Goal: Task Accomplishment & Management: Manage account settings

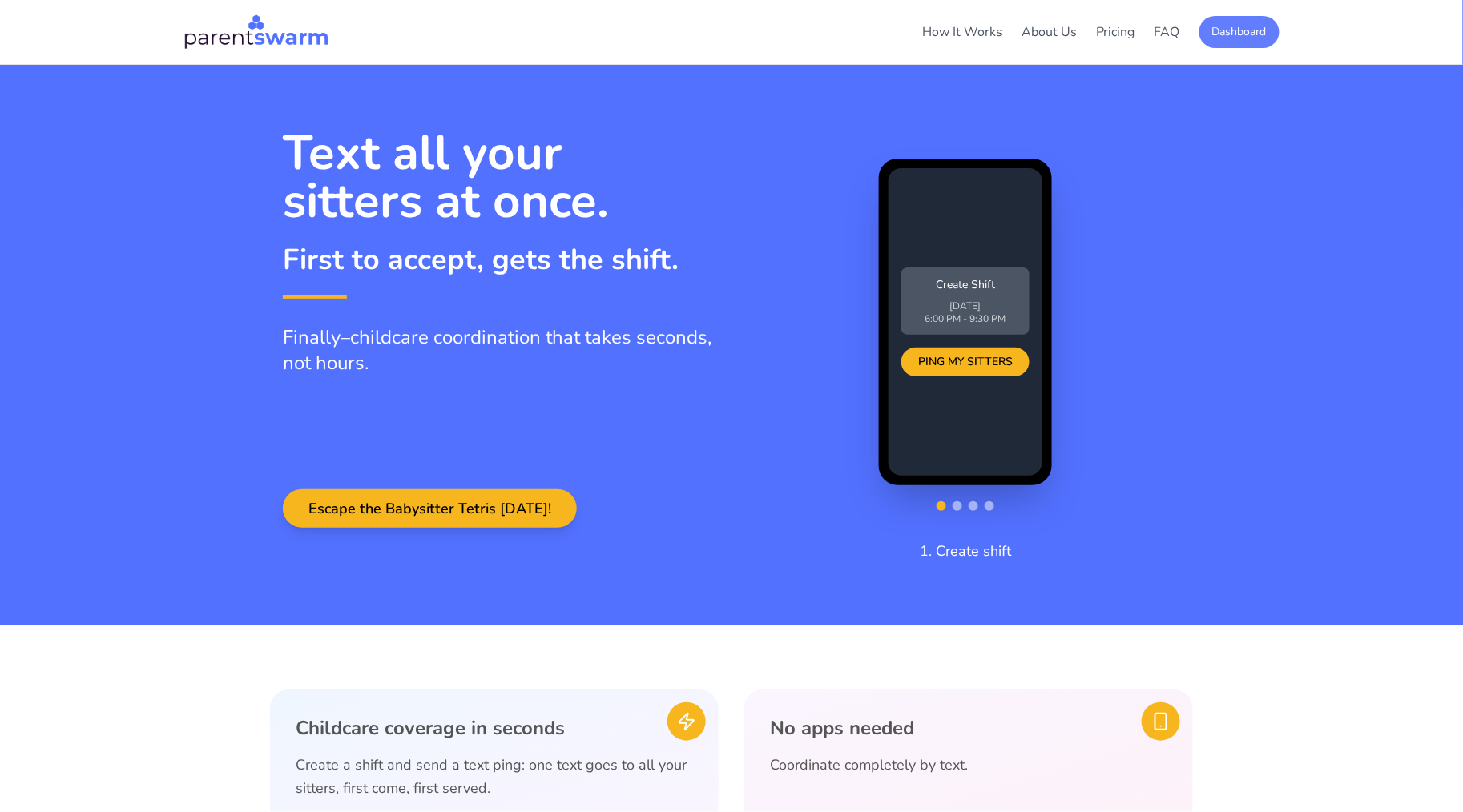
click at [1236, 43] on button "Dashboard" at bounding box center [1239, 31] width 81 height 32
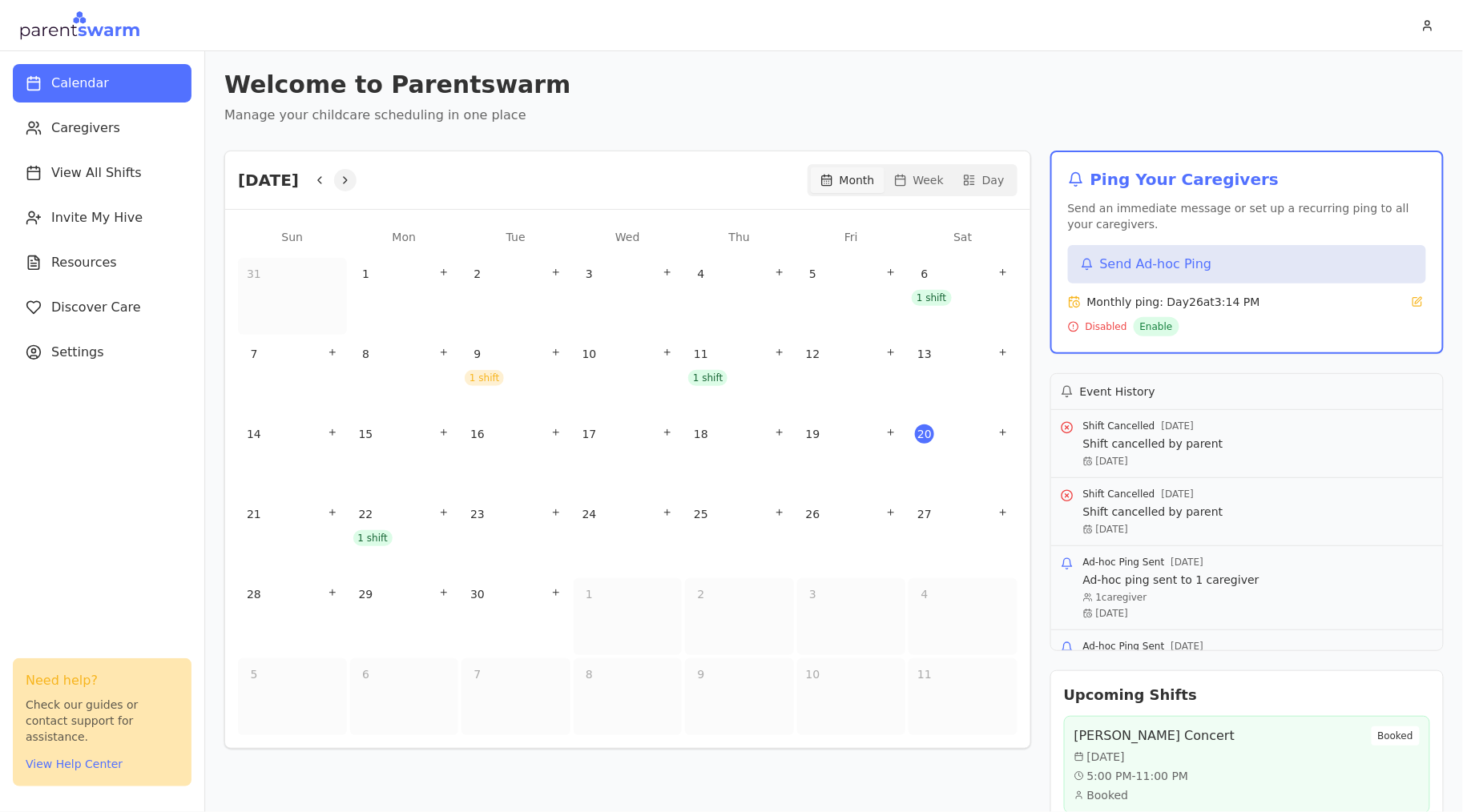
click at [352, 185] on icon "Next" at bounding box center [345, 180] width 13 height 13
click at [842, 302] on div "3" at bounding box center [851, 296] width 109 height 77
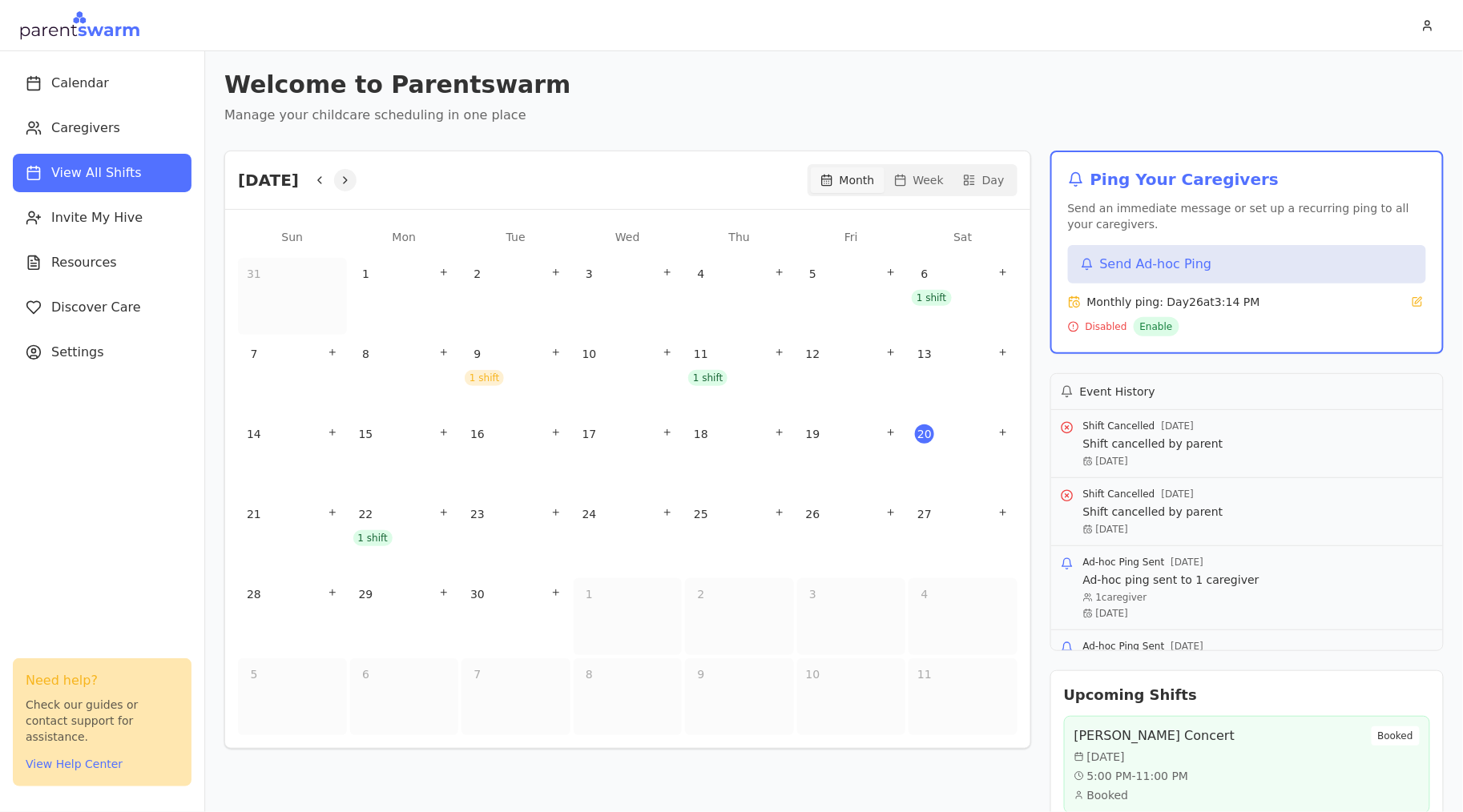
click at [356, 178] on button "Next" at bounding box center [345, 180] width 22 height 22
click at [849, 292] on div "3" at bounding box center [851, 296] width 109 height 77
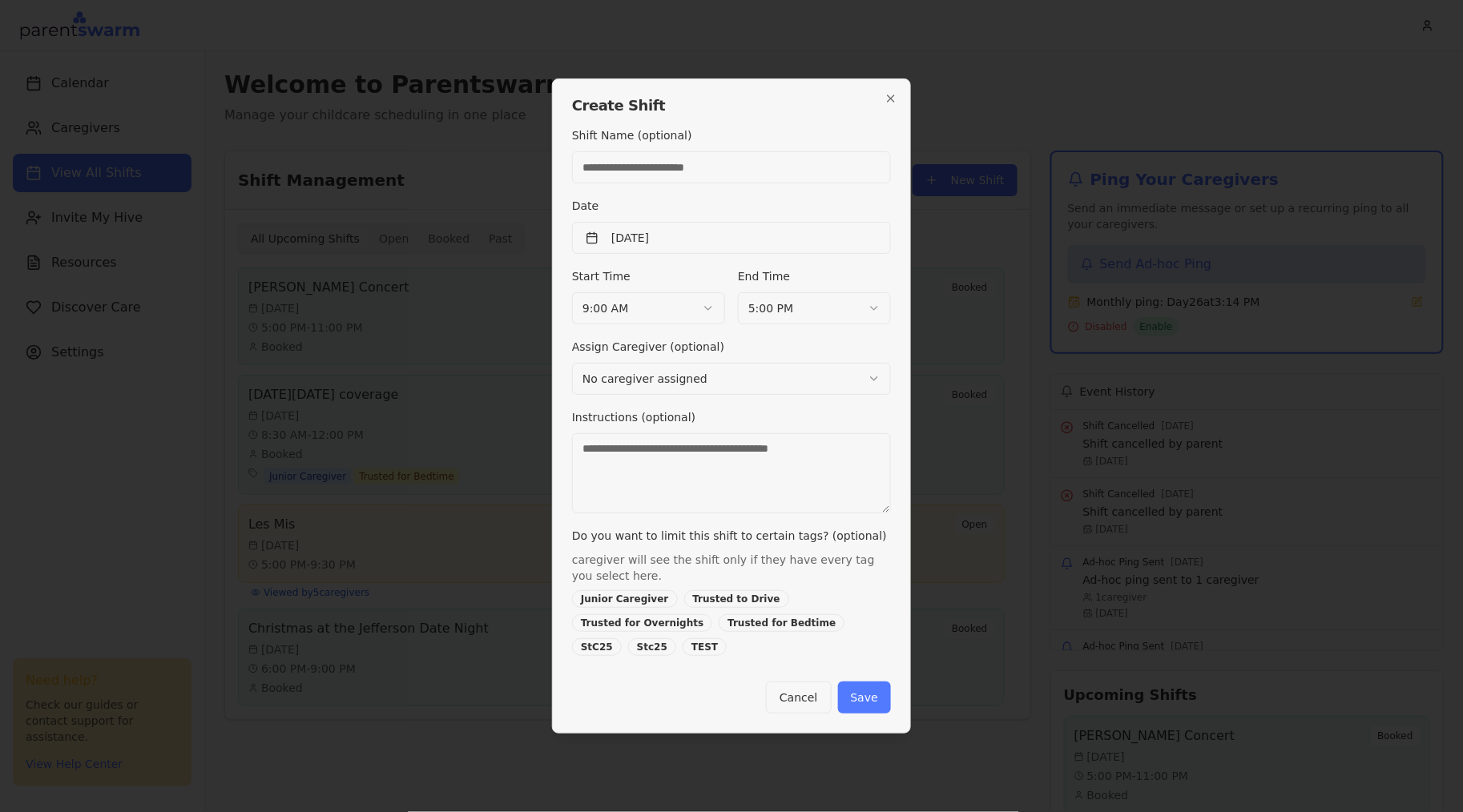
click at [680, 164] on input "Shift Name (optional)" at bounding box center [731, 167] width 319 height 32
type input "**********"
click at [699, 246] on button "[DATE]" at bounding box center [731, 238] width 319 height 32
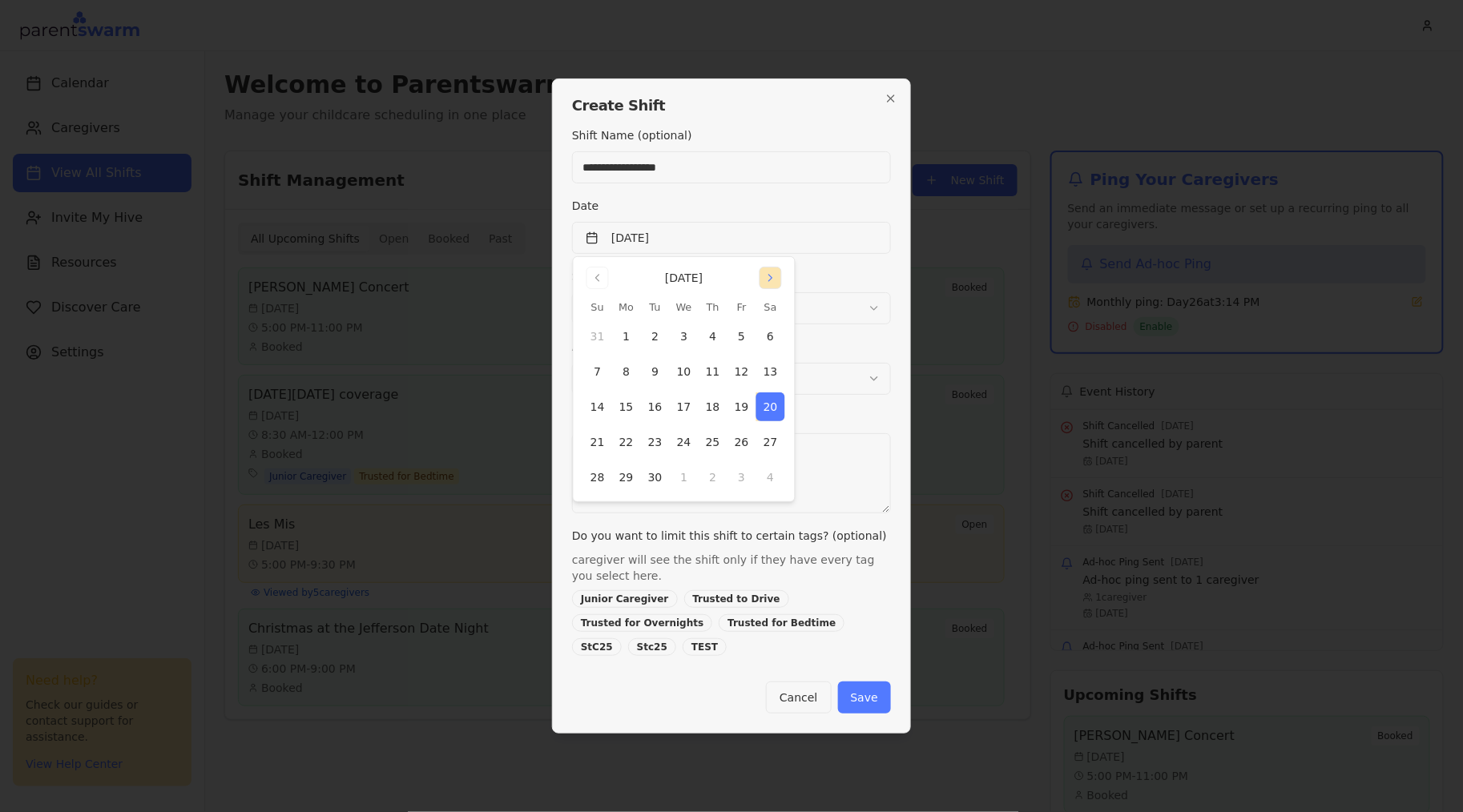
click at [773, 289] on button "Go to next month" at bounding box center [771, 277] width 22 height 22
click at [743, 343] on button "3" at bounding box center [741, 336] width 29 height 29
click at [843, 264] on div "**********" at bounding box center [731, 390] width 319 height 530
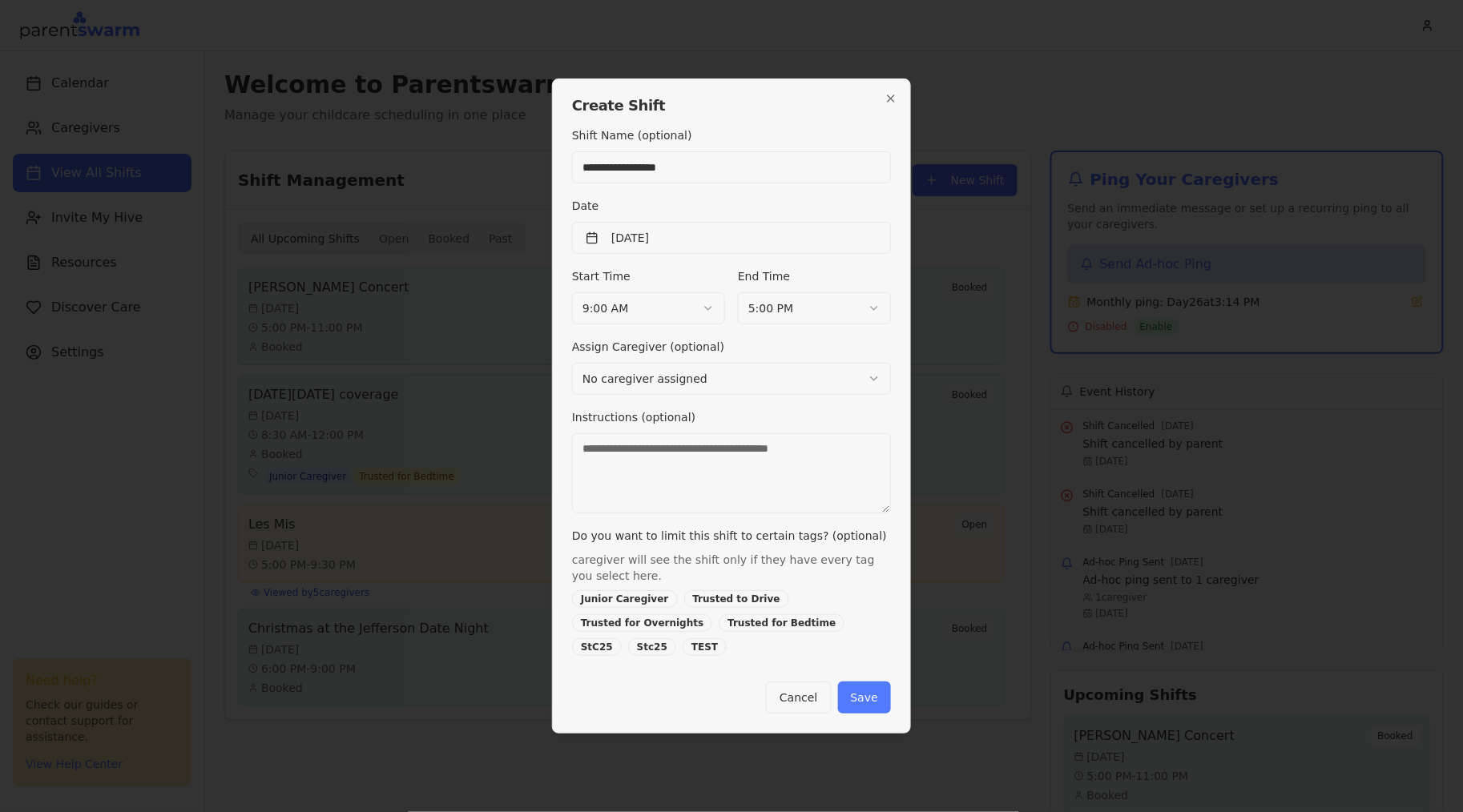
click at [689, 313] on body "Calendar Caregivers View All Shifts Invite My Hive Resources Discover Care Sett…" at bounding box center [731, 406] width 1463 height 812
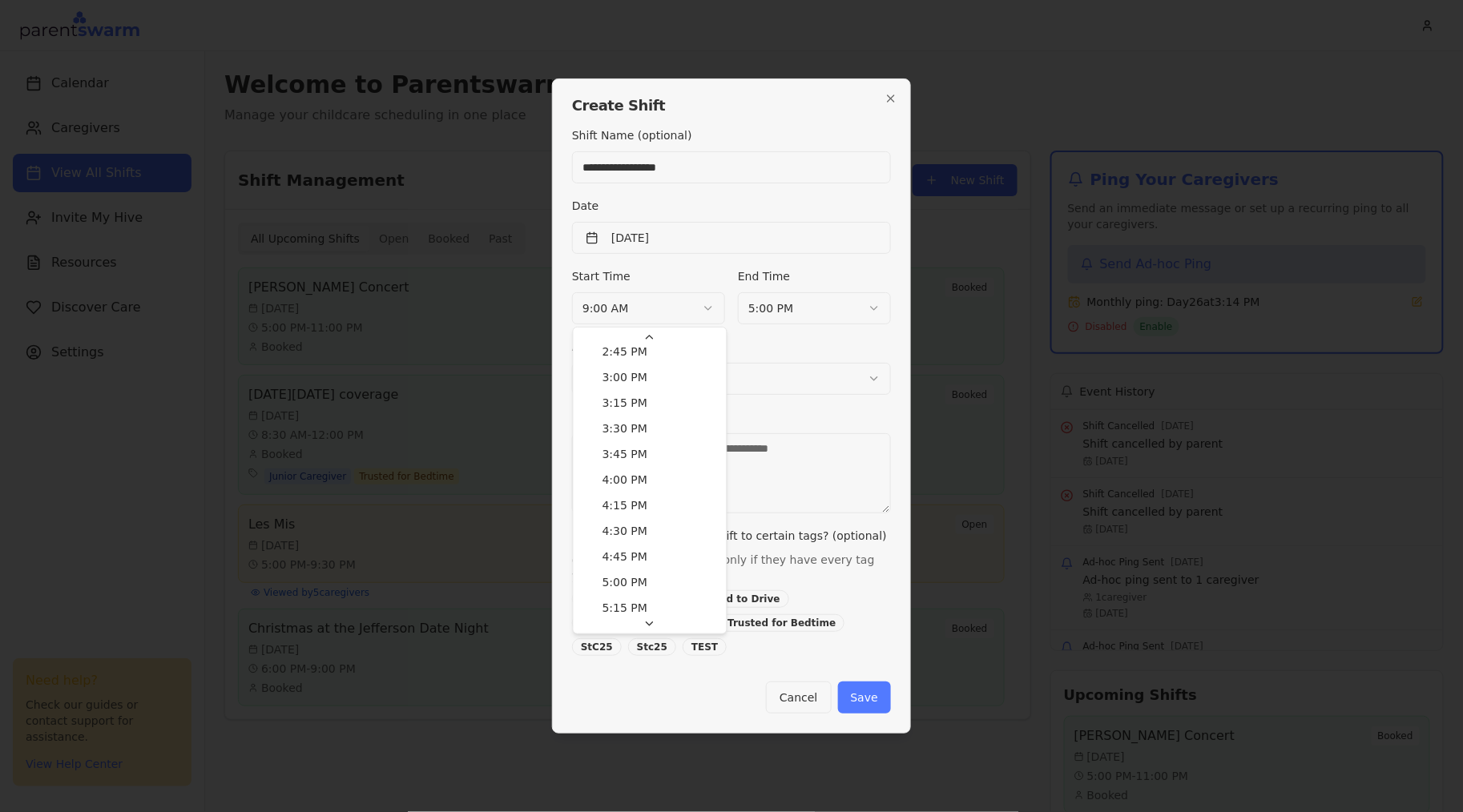
scroll to position [1651, 0]
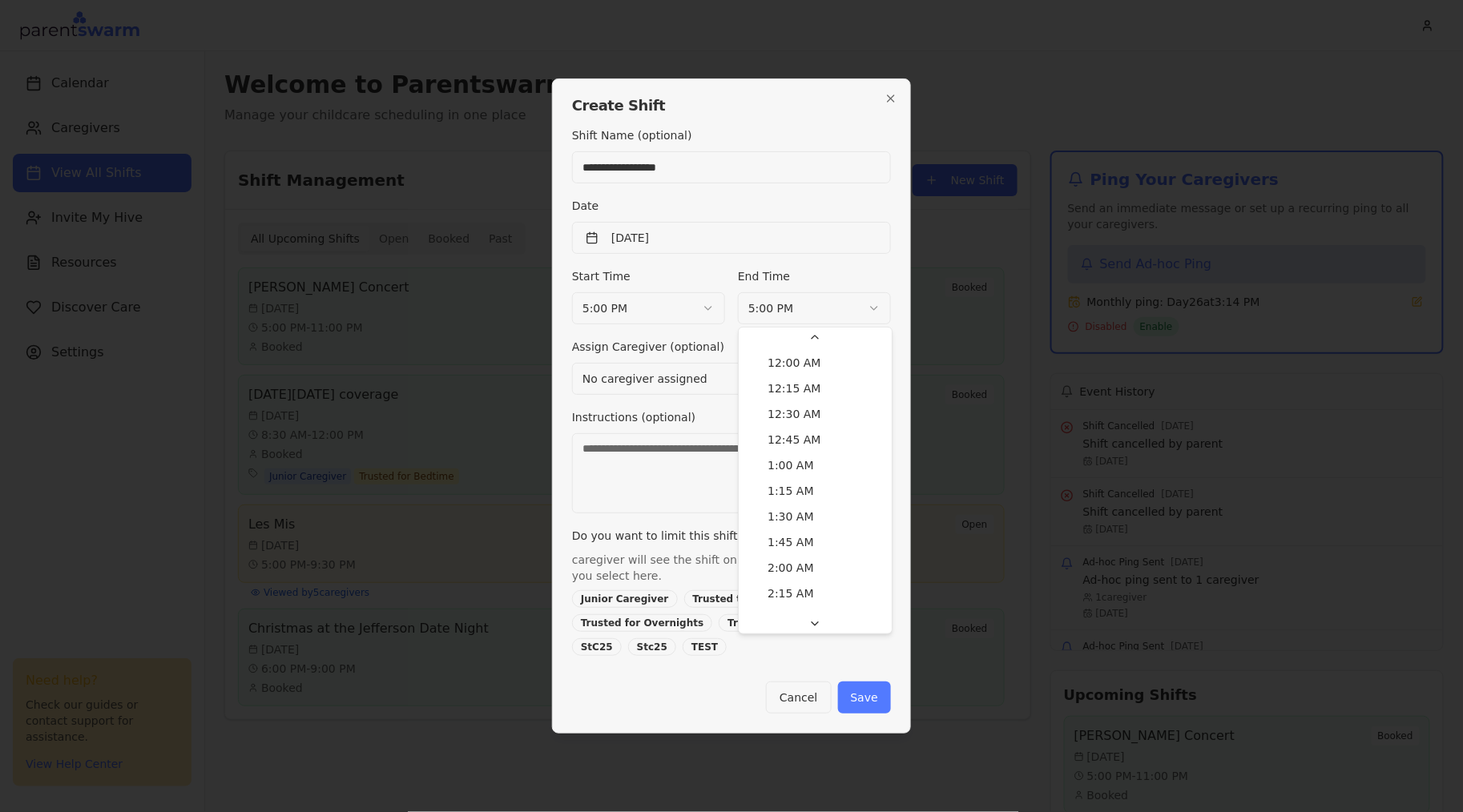
click at [816, 306] on body "Calendar Caregivers View All Shifts Invite My Hive Resources Discover Care Sett…" at bounding box center [731, 406] width 1463 height 812
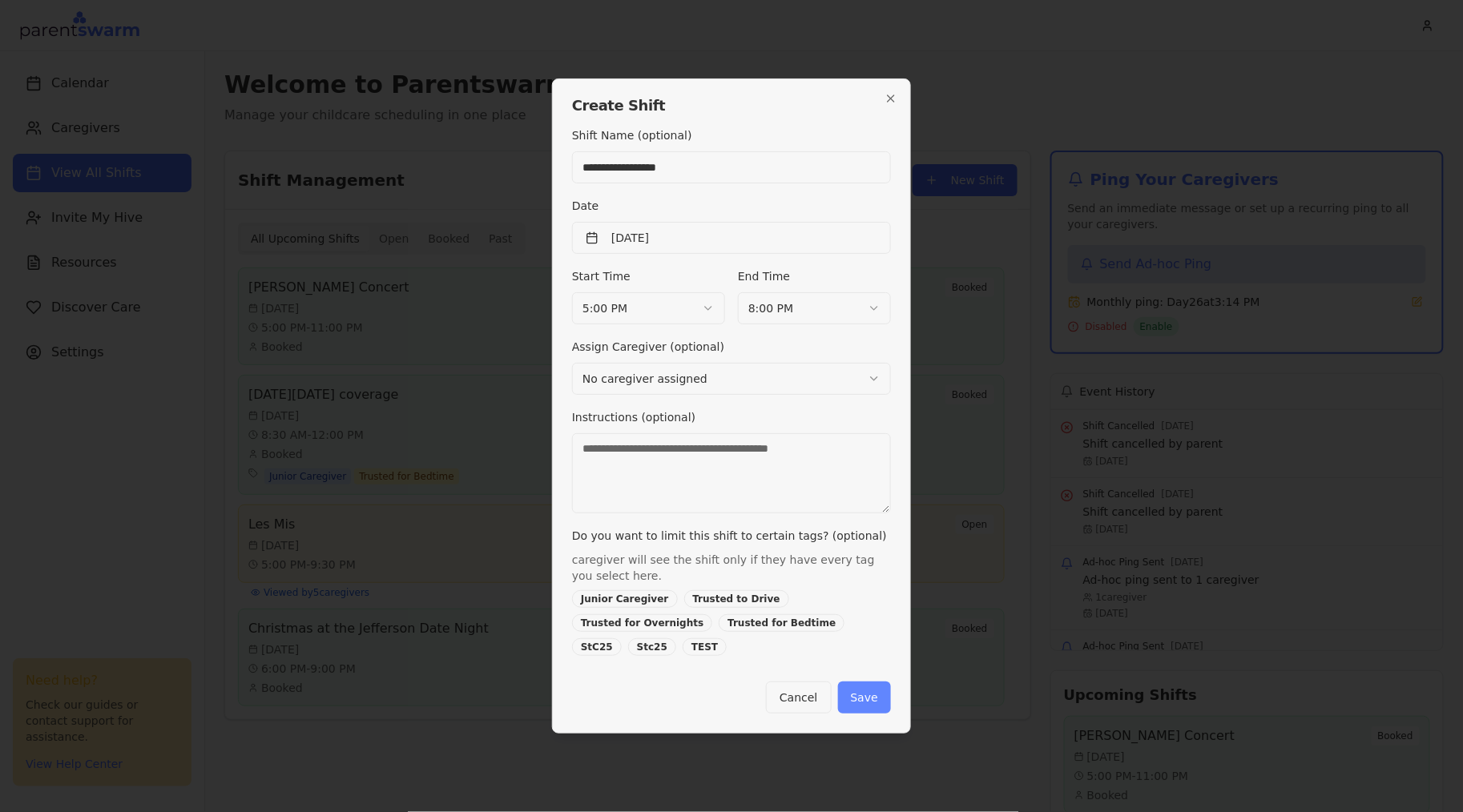
click at [860, 695] on button "Save" at bounding box center [864, 697] width 53 height 32
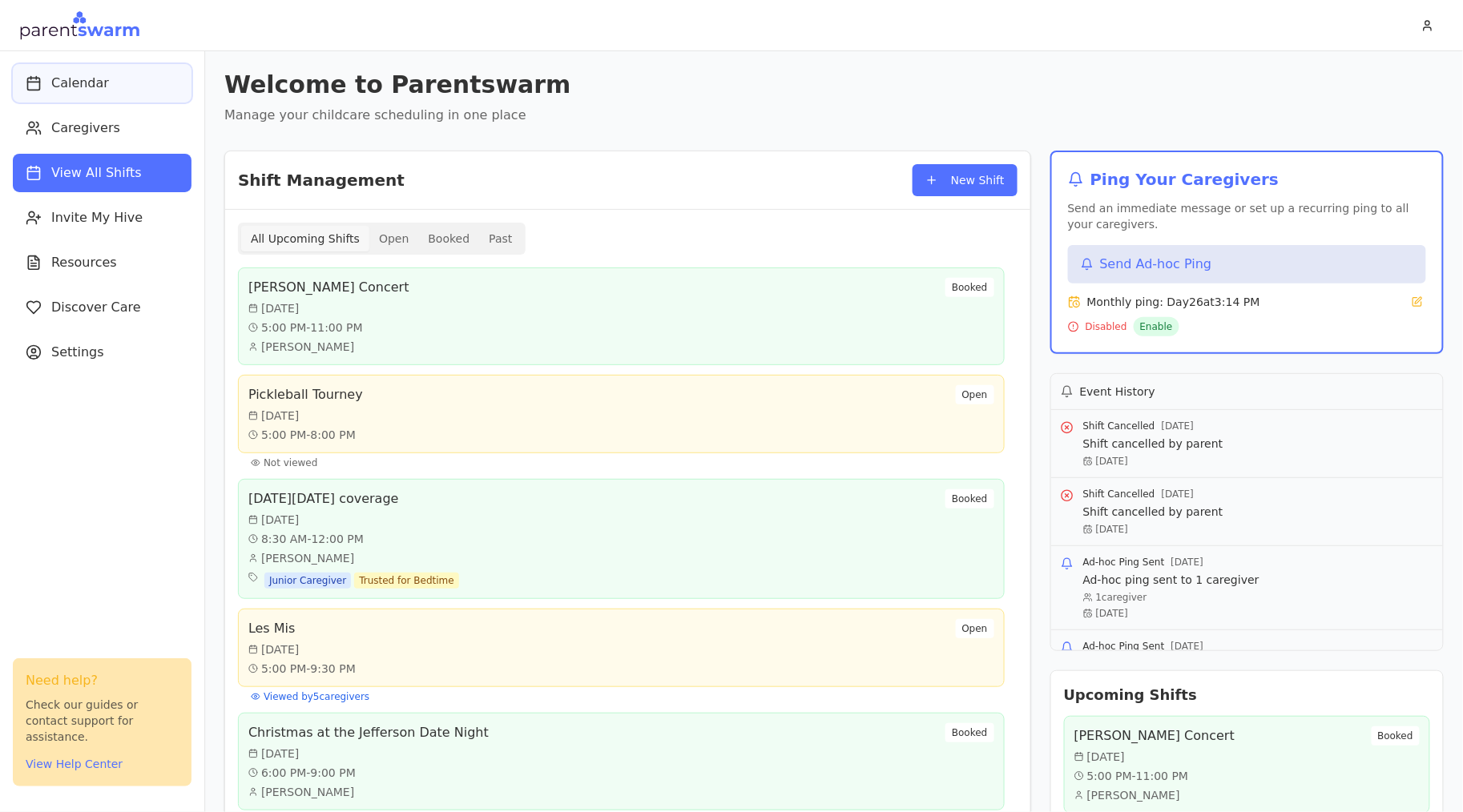
click at [118, 91] on button "Calendar" at bounding box center [102, 83] width 179 height 39
